Goal: Transaction & Acquisition: Purchase product/service

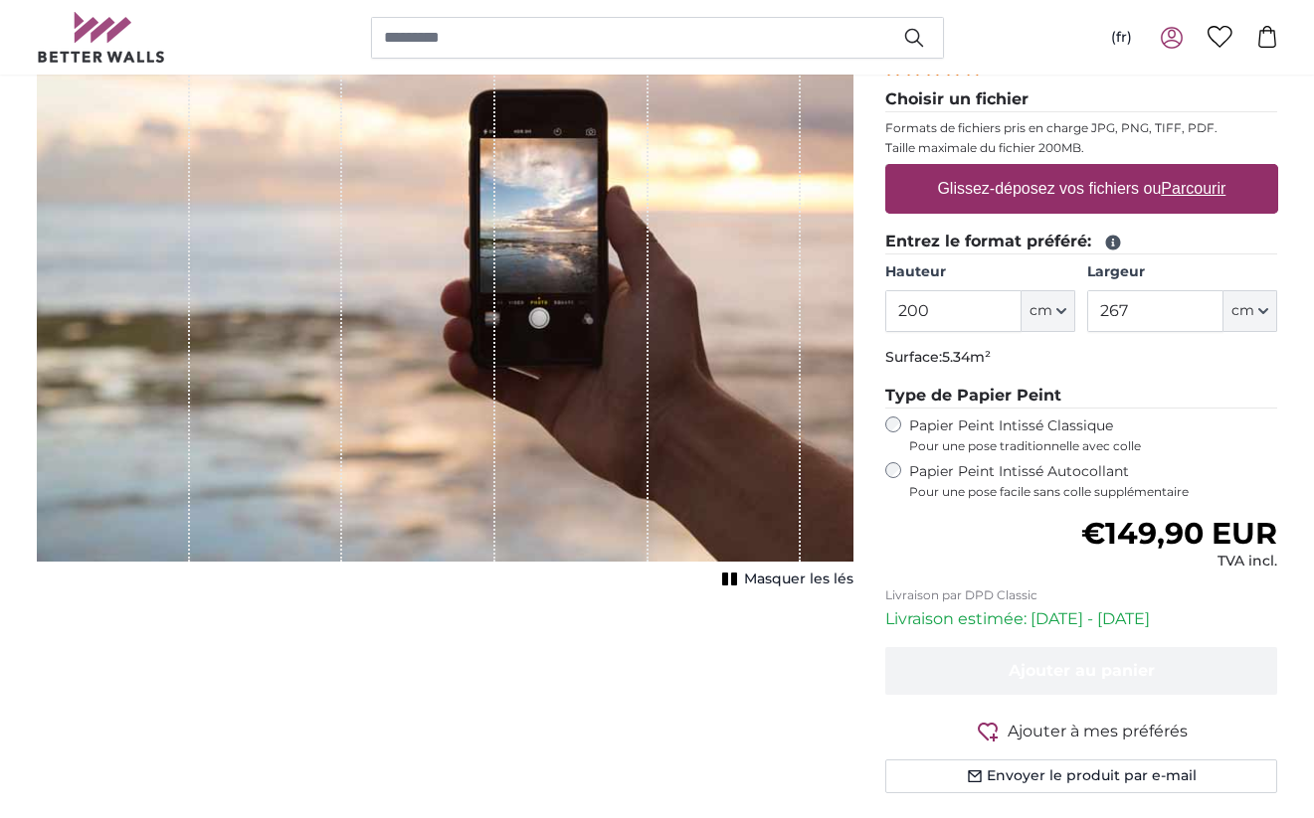
scroll to position [311, 0]
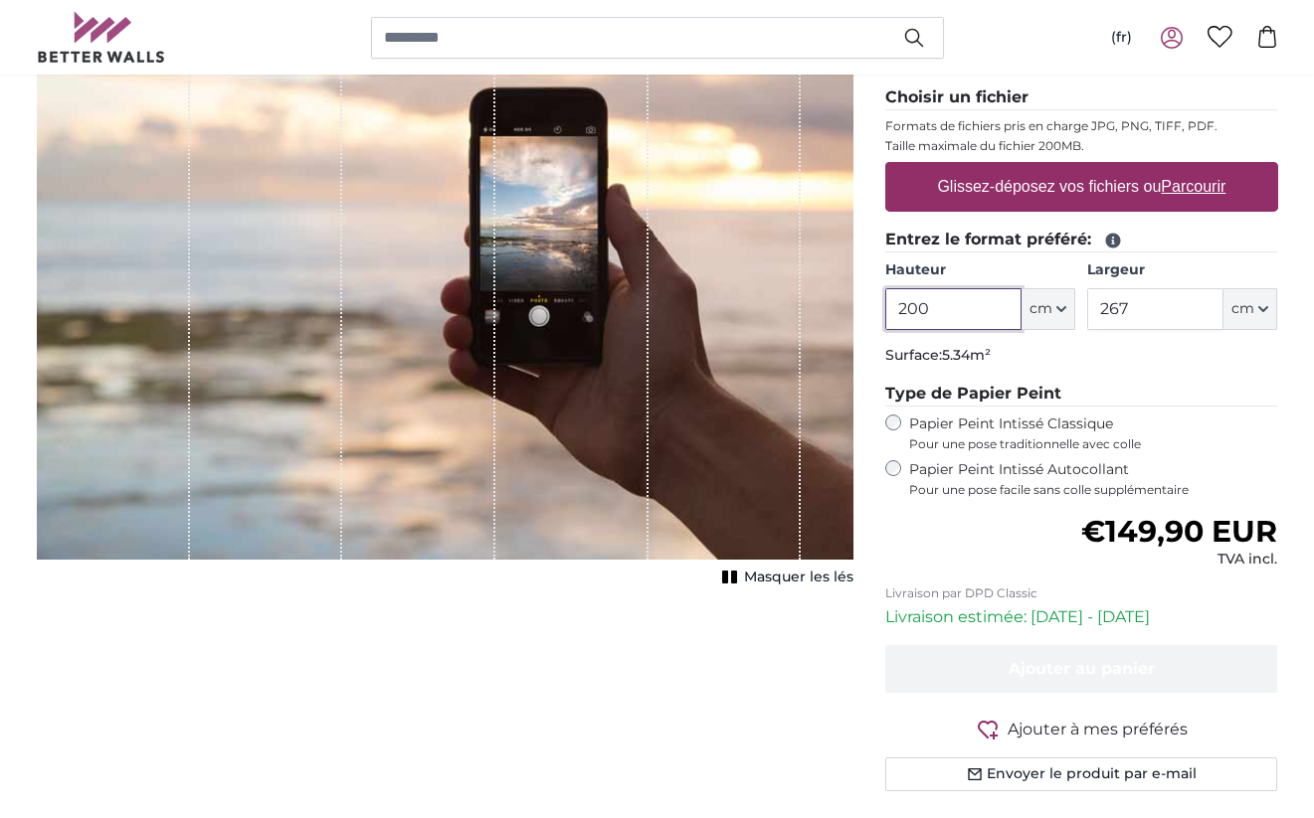
drag, startPoint x: 935, startPoint y: 306, endPoint x: 841, endPoint y: 296, distance: 94.0
click at [841, 296] on product-detail "Annuler Recadrer l'image Masquer les lés Papiers peints photo personnalisé Nr. …" at bounding box center [657, 377] width 1273 height 924
type input "310"
click at [1154, 314] on input "267" at bounding box center [1155, 309] width 136 height 42
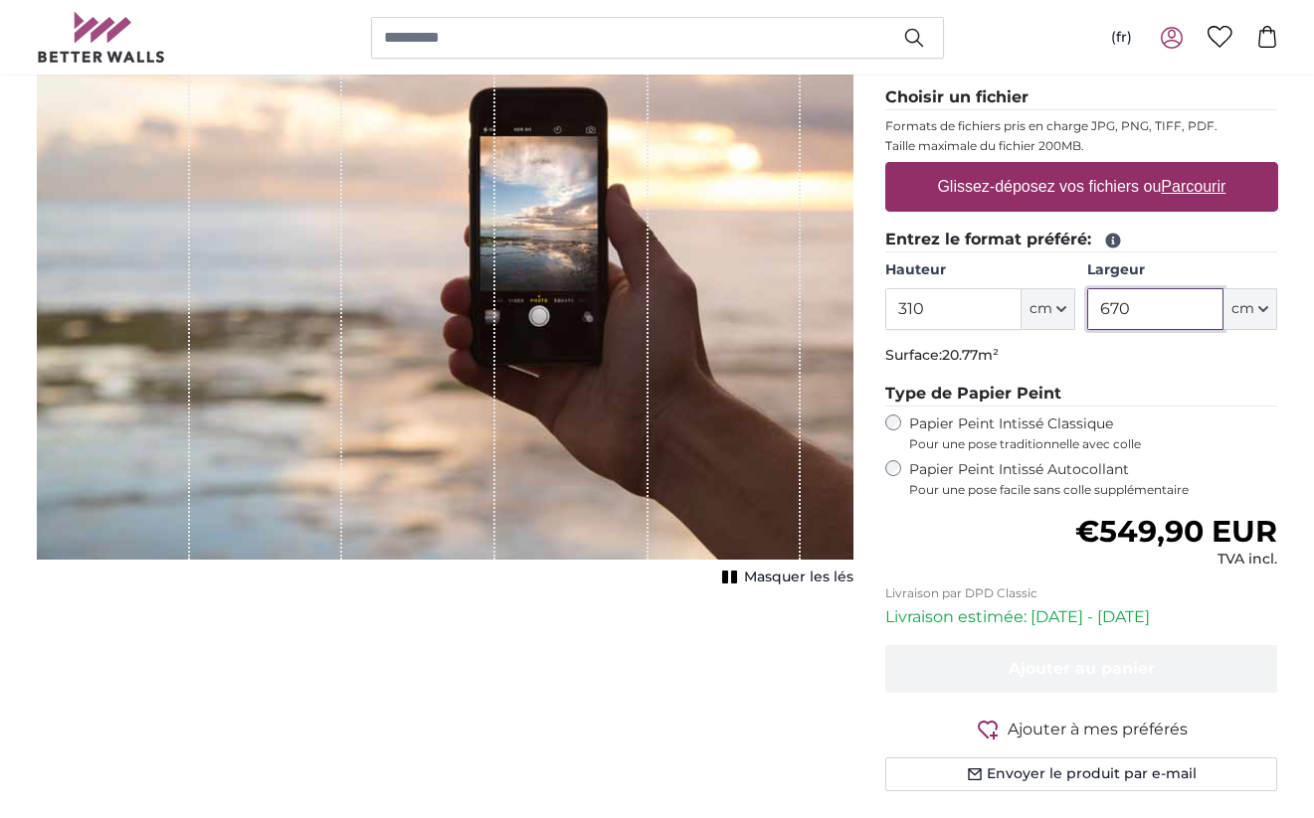
type input "670"
click at [799, 700] on div "Annuler Recadrer l'image Masquer les lés" at bounding box center [445, 393] width 848 height 892
click at [1092, 181] on label "Glissez-déposez vos fichiers ou Parcourir" at bounding box center [1081, 187] width 304 height 40
click at [1092, 168] on input "Glissez-déposez vos fichiers ou Parcourir" at bounding box center [1081, 165] width 393 height 6
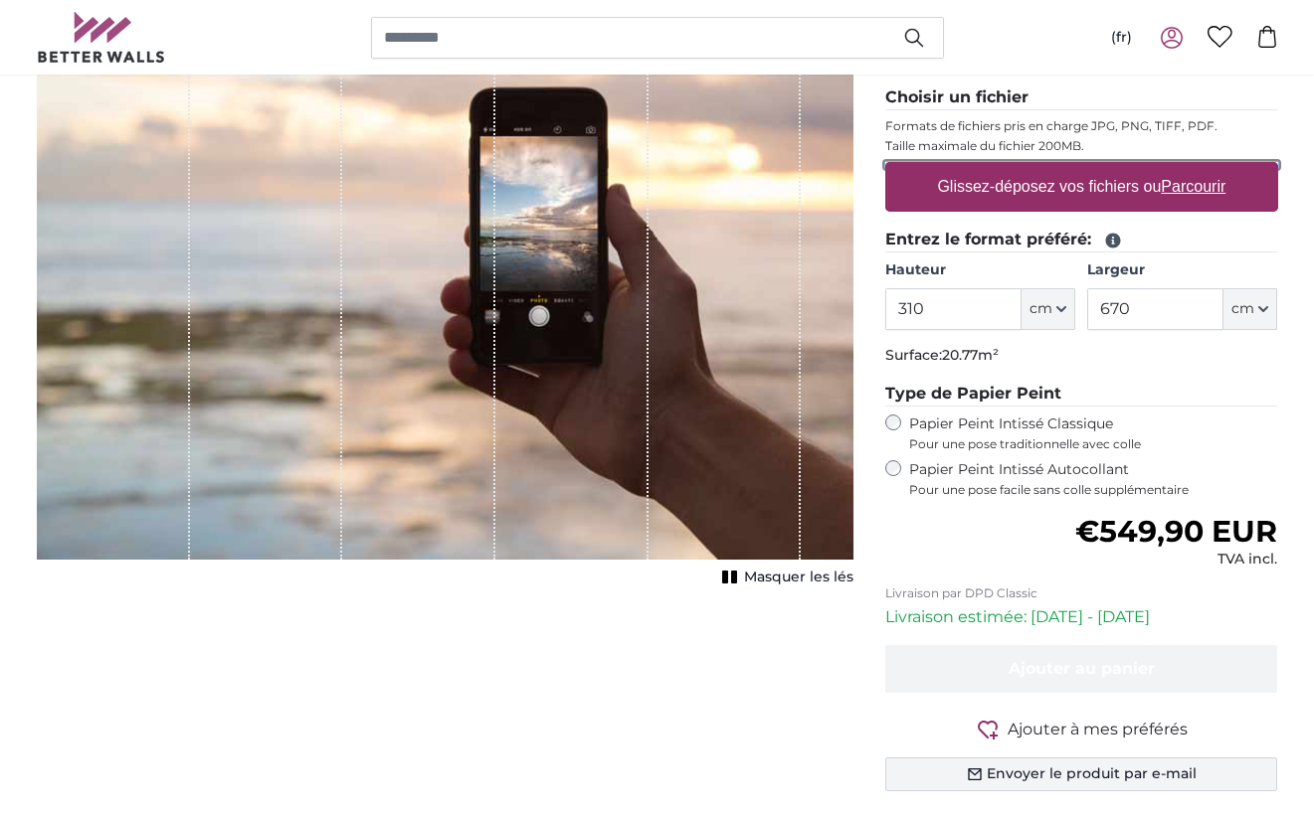
type input "**********"
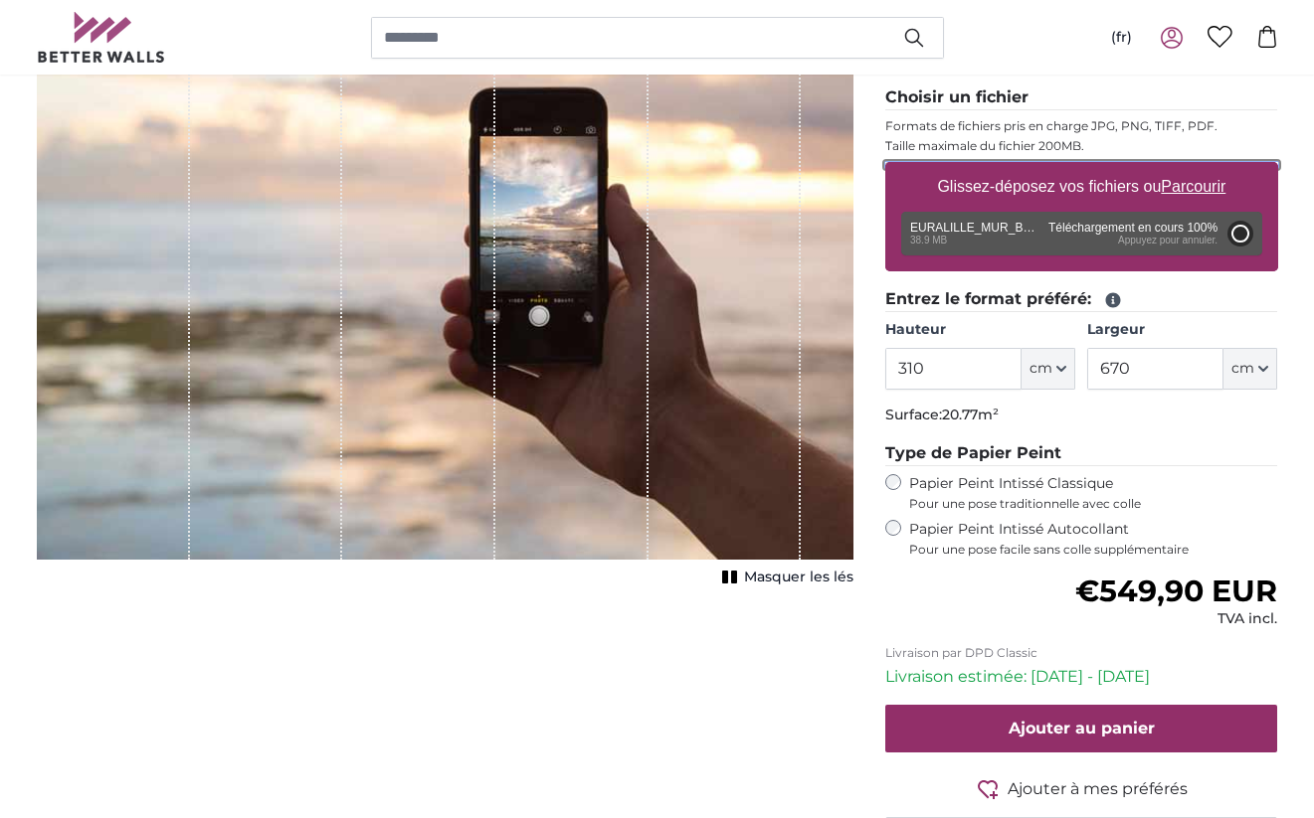
type input "200"
type input "432"
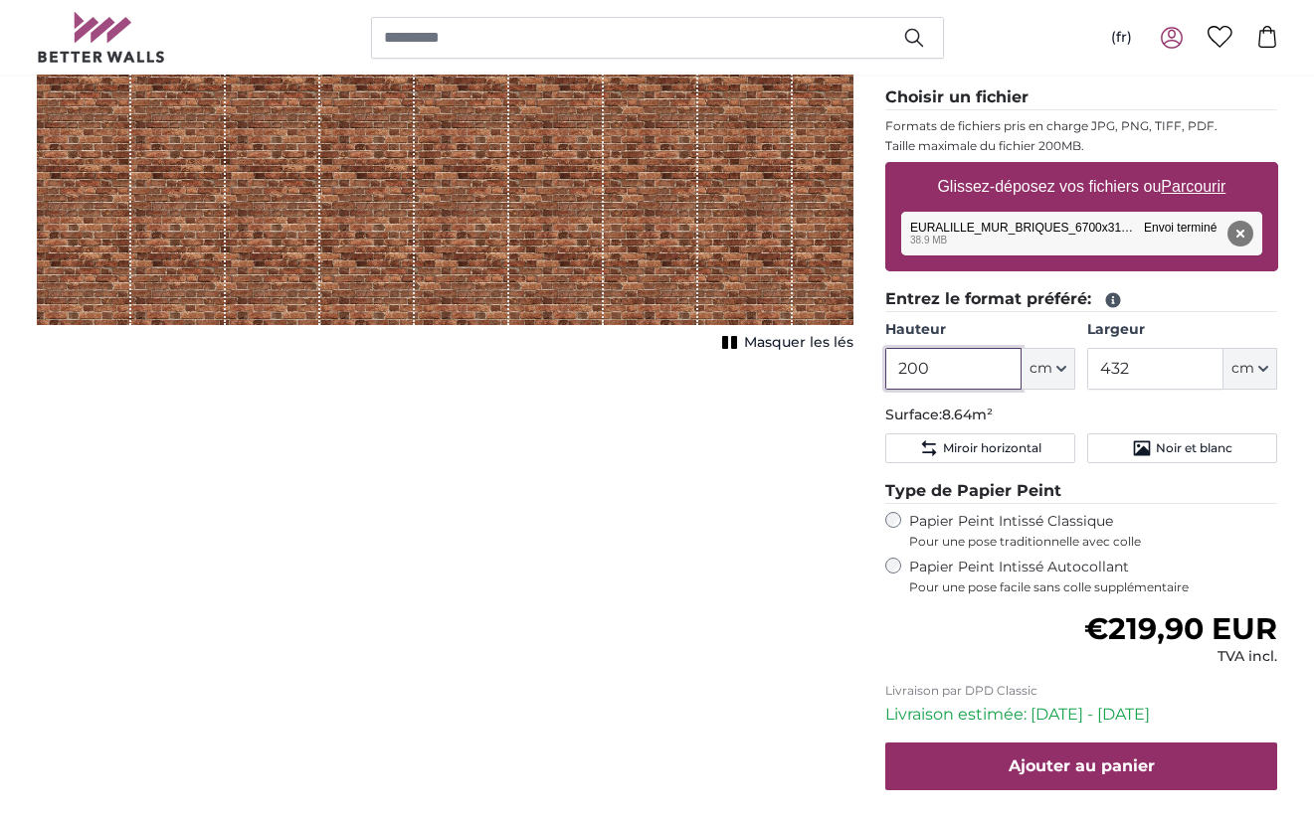
click at [936, 369] on input "200" at bounding box center [953, 369] width 136 height 42
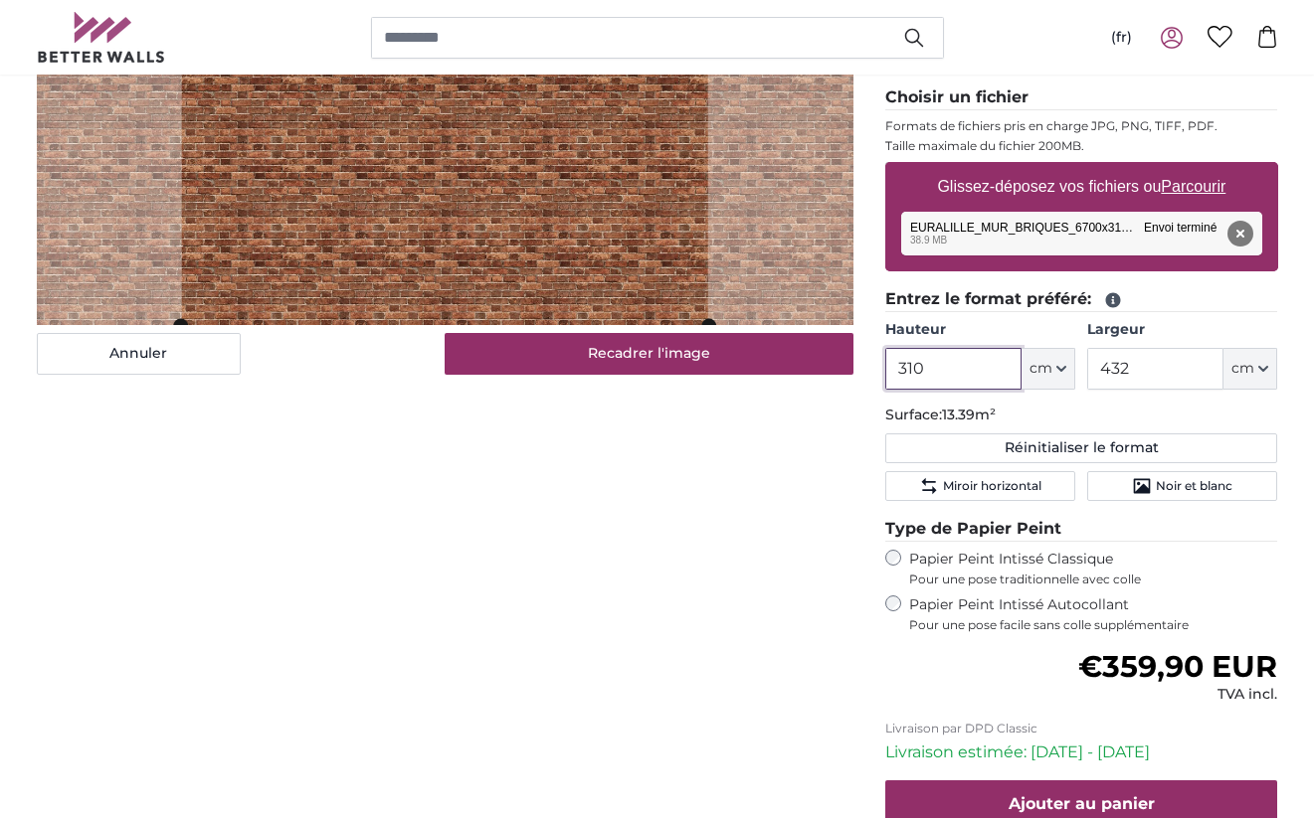
type input "310"
click at [1146, 377] on input "432" at bounding box center [1155, 369] width 136 height 42
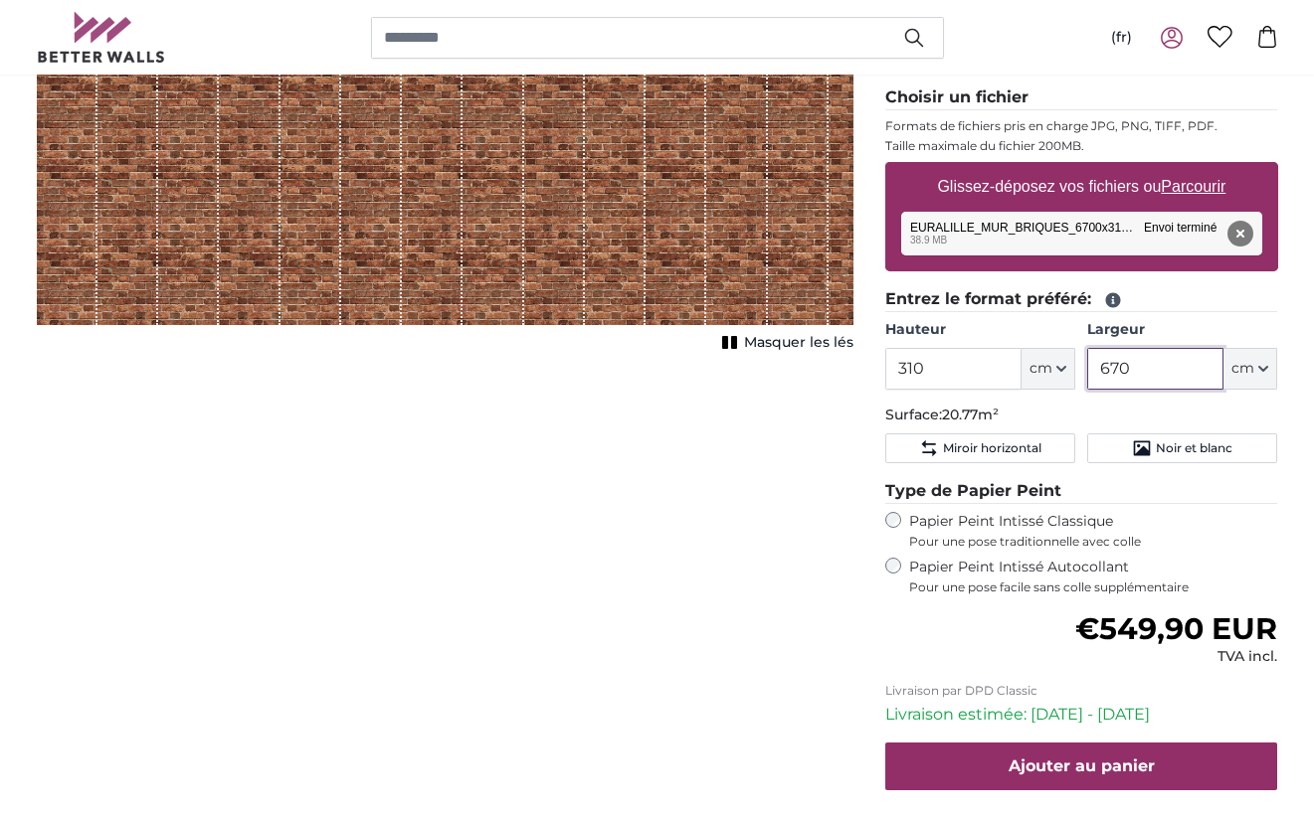
type input "670"
click at [1204, 558] on label "Papier Peint Intissé Autocollant Pour une pose facile sans colle supplémentaire" at bounding box center [1093, 577] width 369 height 38
click at [735, 344] on rect "1 of 1" at bounding box center [734, 342] width 6 height 13
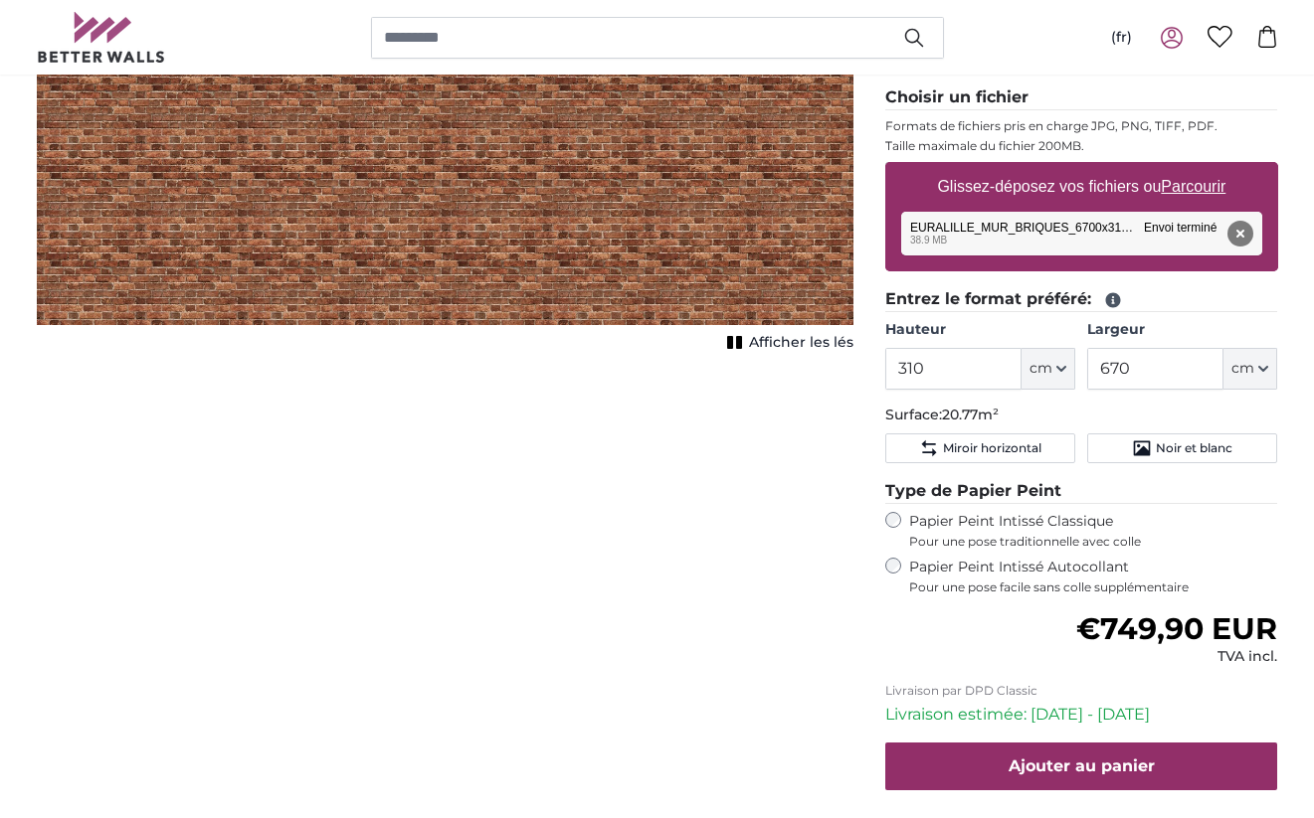
click at [735, 344] on icon "1 of 1" at bounding box center [735, 342] width 20 height 15
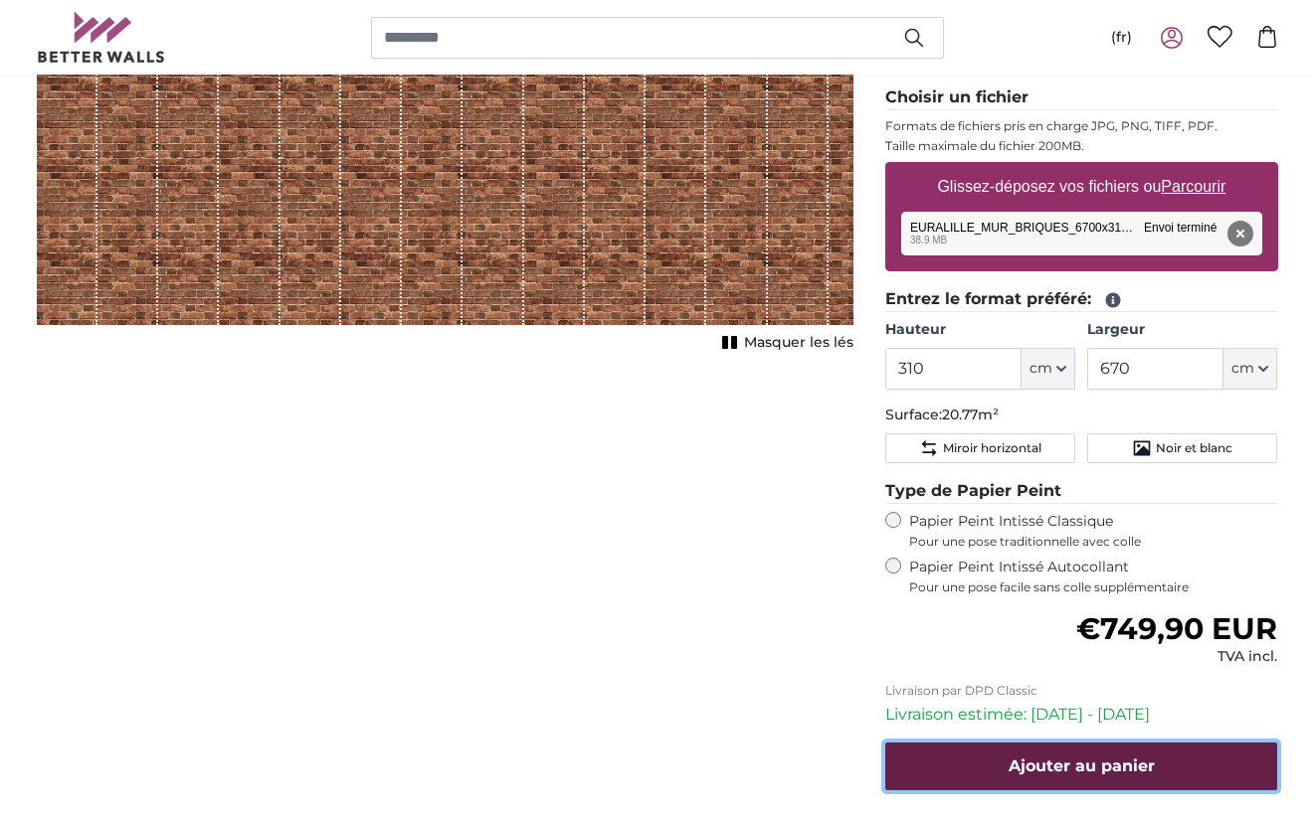
click at [1045, 758] on span "Ajouter au panier" at bounding box center [1081, 766] width 146 height 19
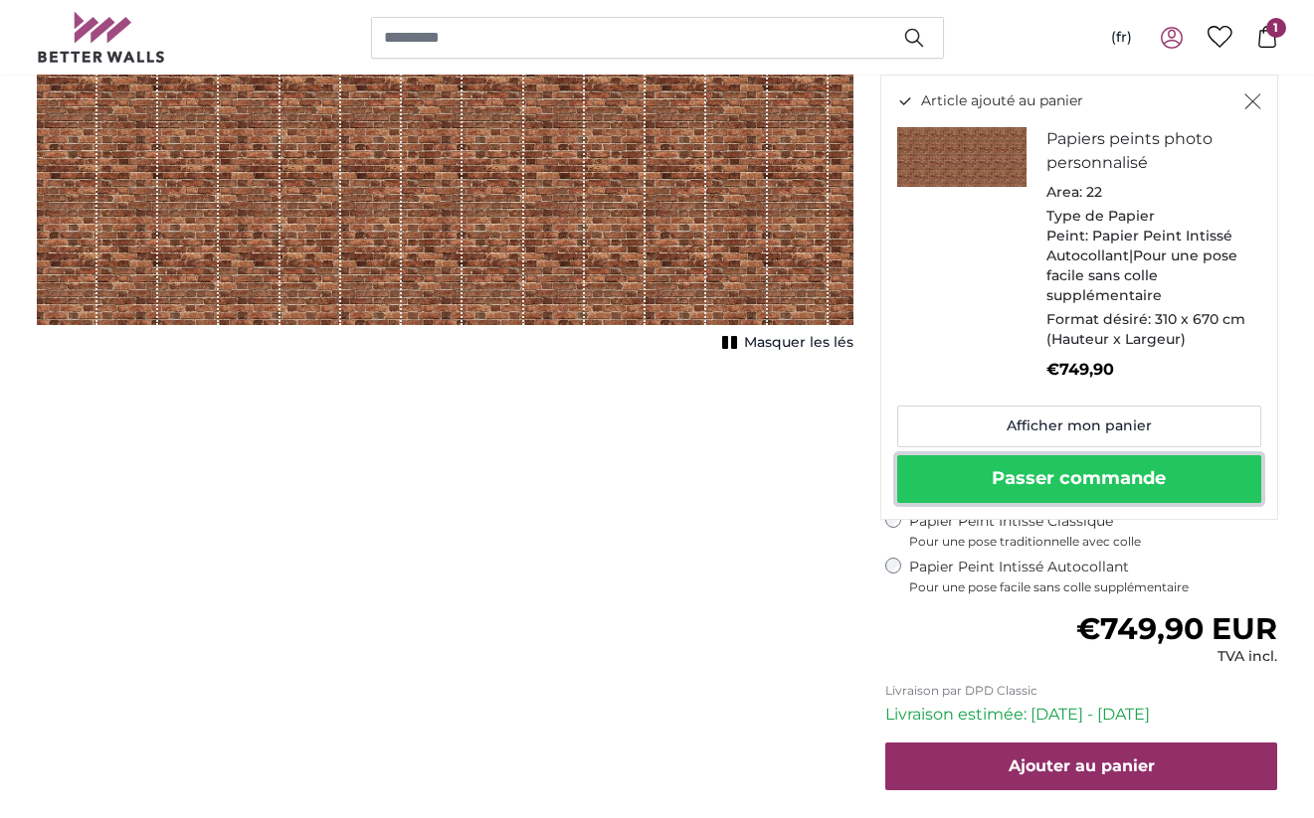
click at [1004, 484] on button "Passer commande" at bounding box center [1079, 479] width 364 height 48
